Goal: Navigation & Orientation: Go to known website

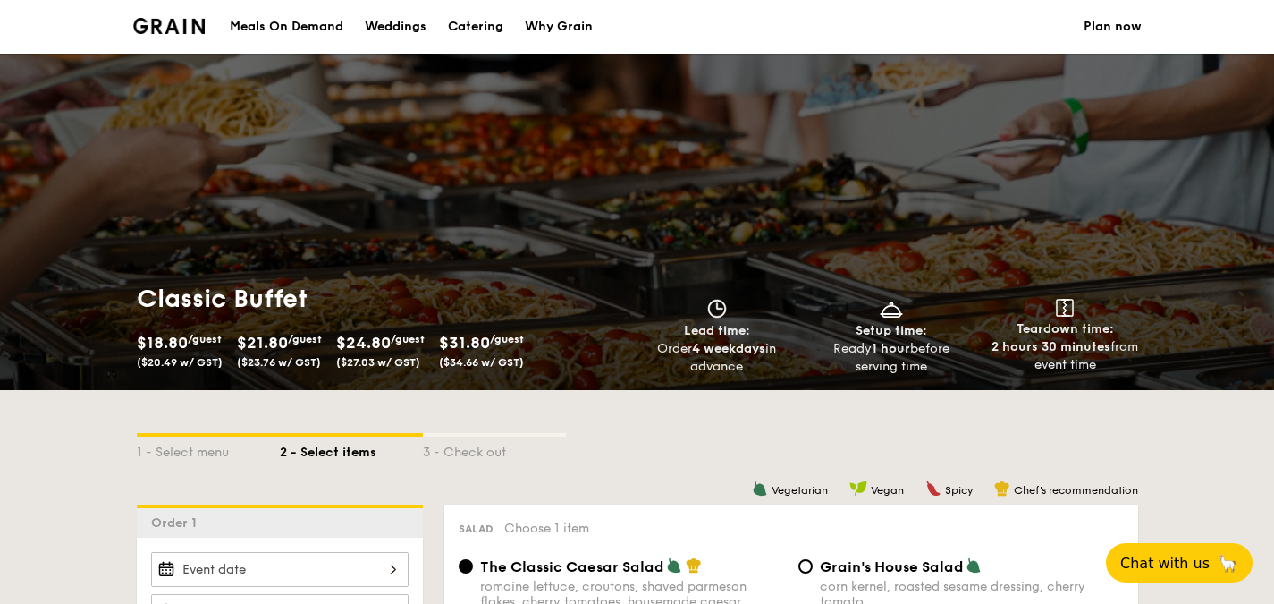
click at [173, 35] on li at bounding box center [176, 27] width 87 height 54
click at [167, 16] on li at bounding box center [176, 27] width 87 height 54
click at [172, 27] on img at bounding box center [169, 26] width 72 height 16
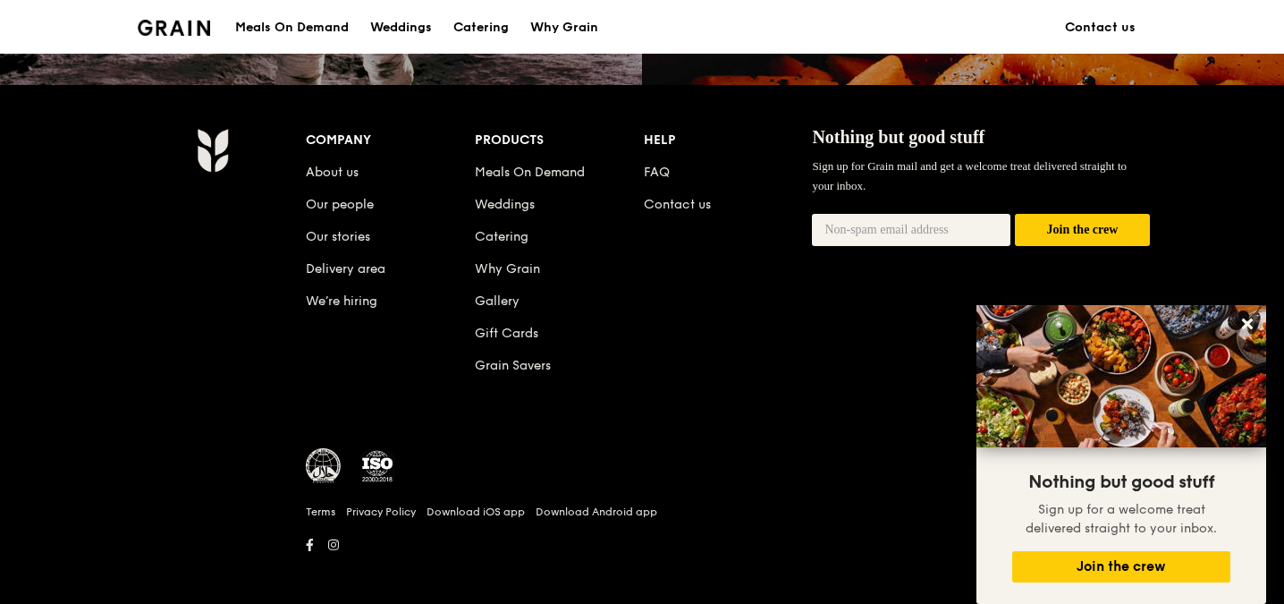
scroll to position [1783, 0]
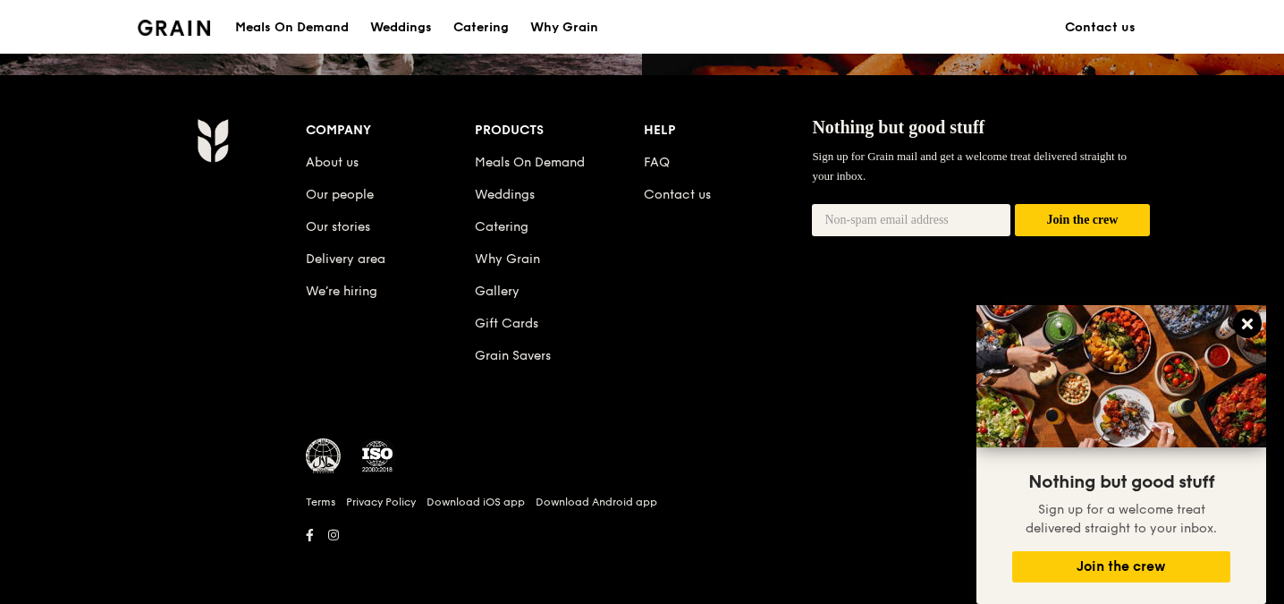
click at [1246, 322] on icon at bounding box center [1247, 323] width 11 height 11
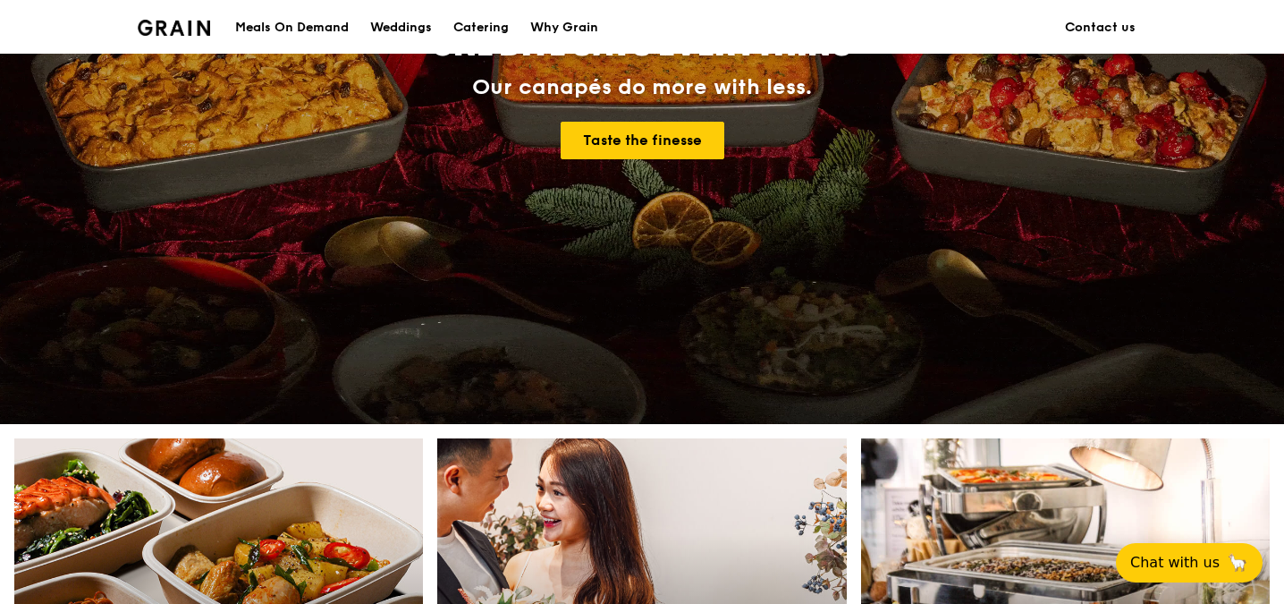
scroll to position [70, 0]
